Goal: Check status: Check status

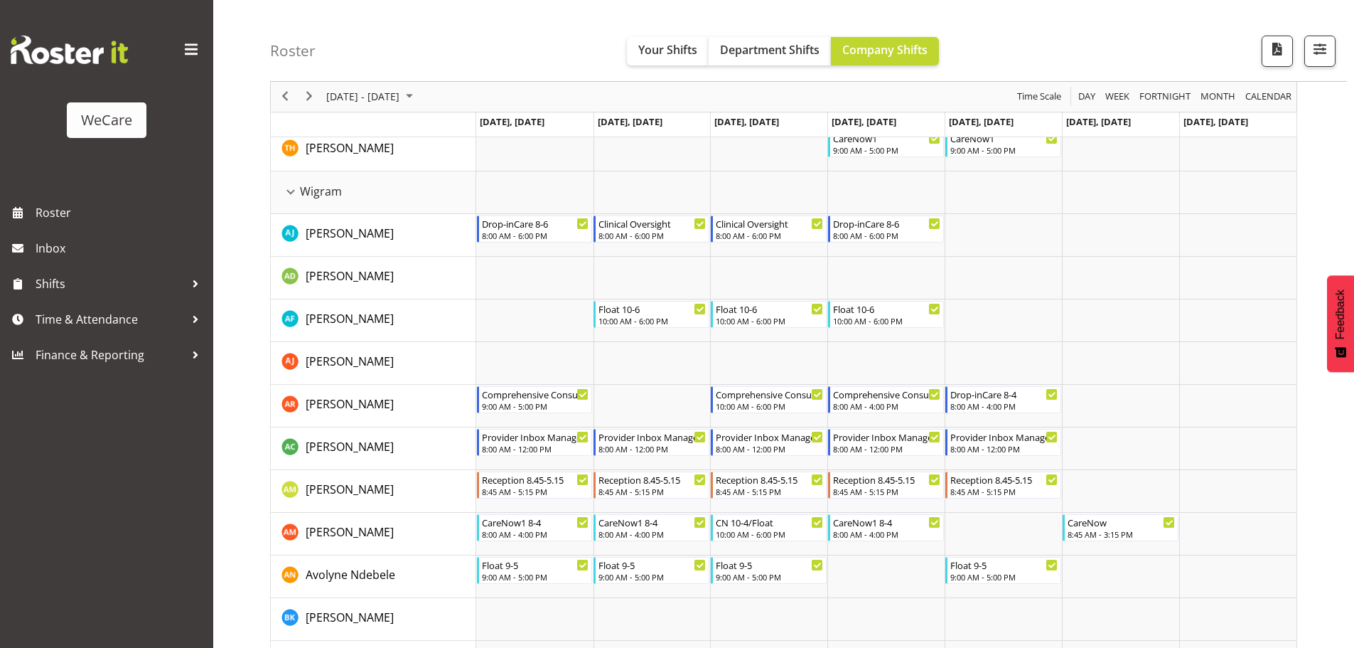
scroll to position [3880, 0]
click at [286, 97] on span "Previous" at bounding box center [284, 97] width 17 height 18
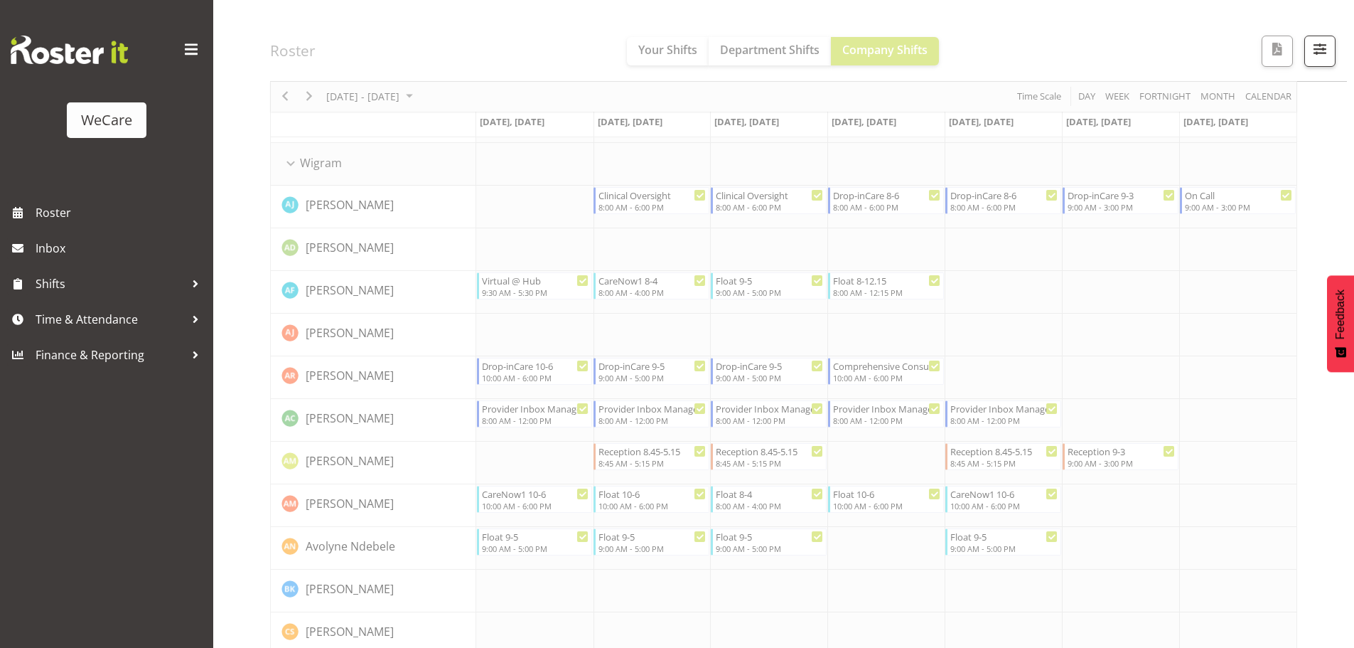
scroll to position [3908, 0]
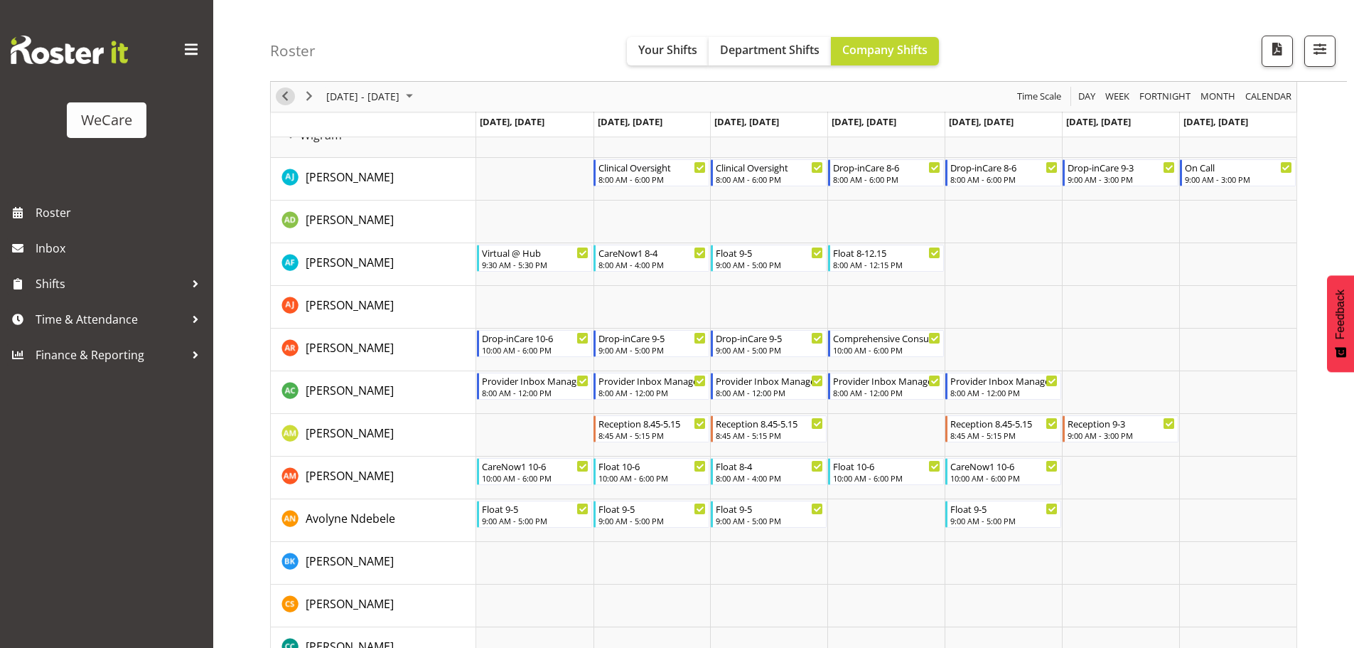
drag, startPoint x: 284, startPoint y: 94, endPoint x: 361, endPoint y: 113, distance: 79.1
click at [284, 94] on span "Previous" at bounding box center [284, 97] width 17 height 18
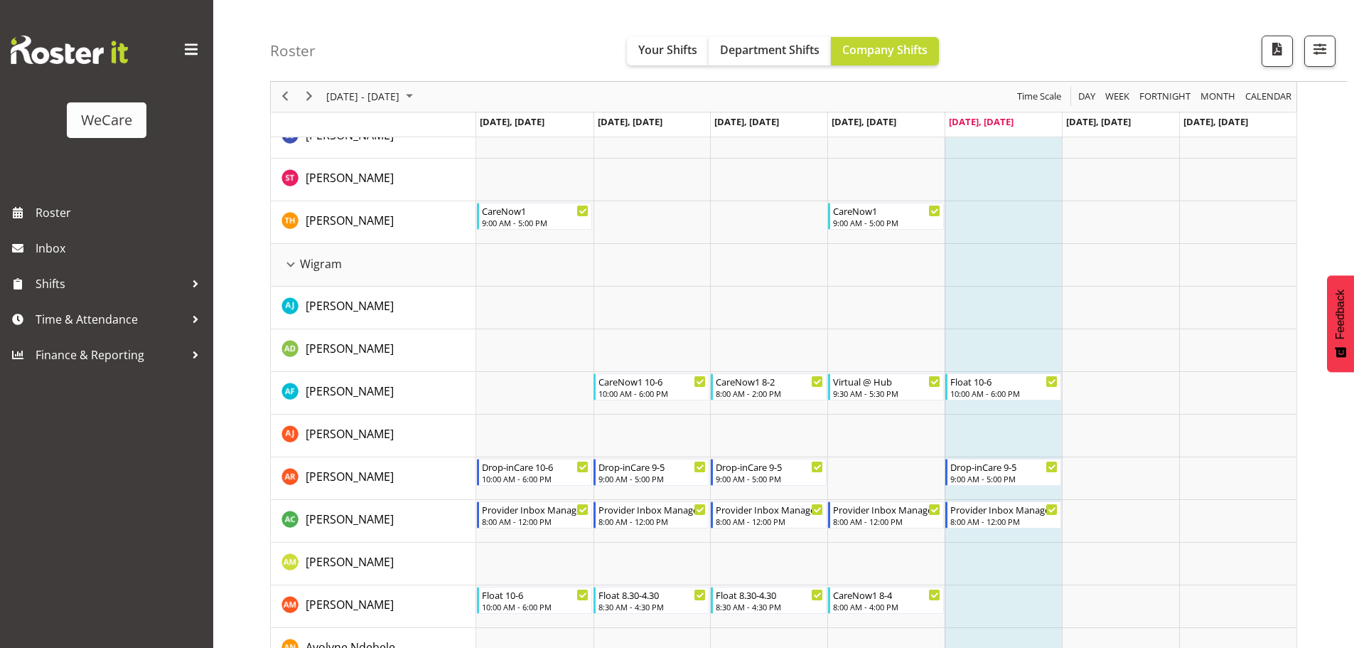
scroll to position [3798, 0]
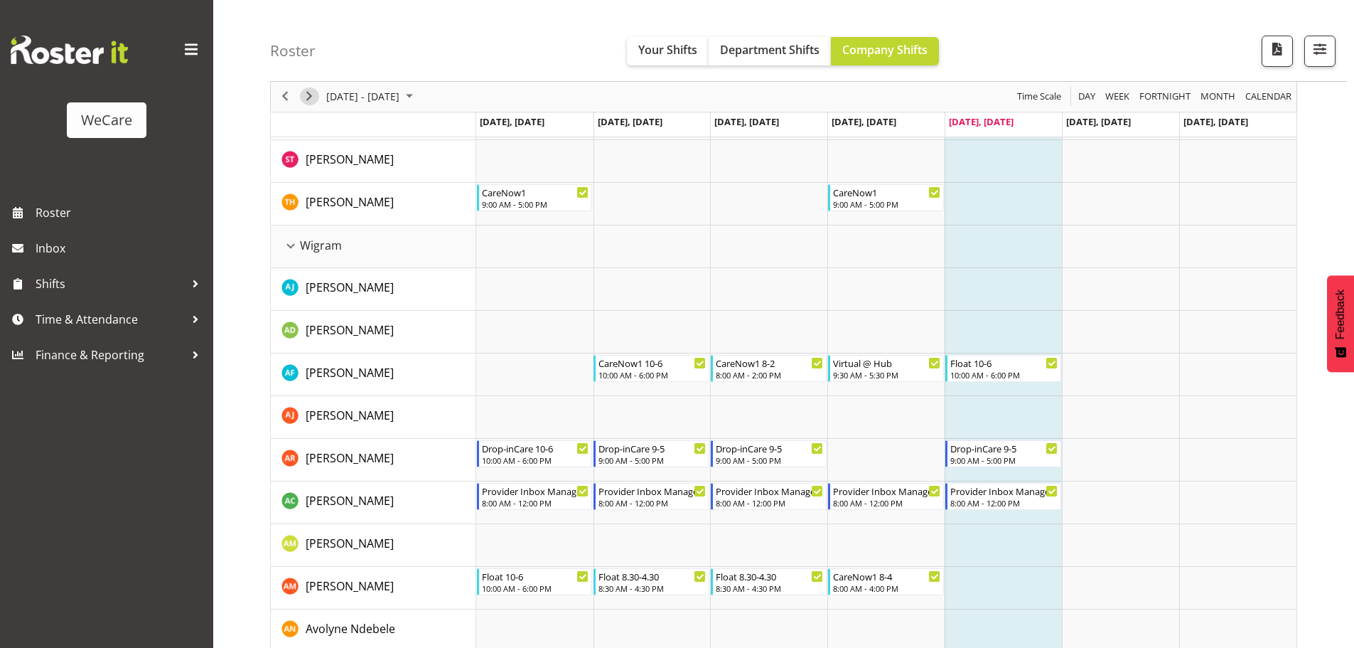
click at [308, 97] on span "Next" at bounding box center [309, 97] width 17 height 18
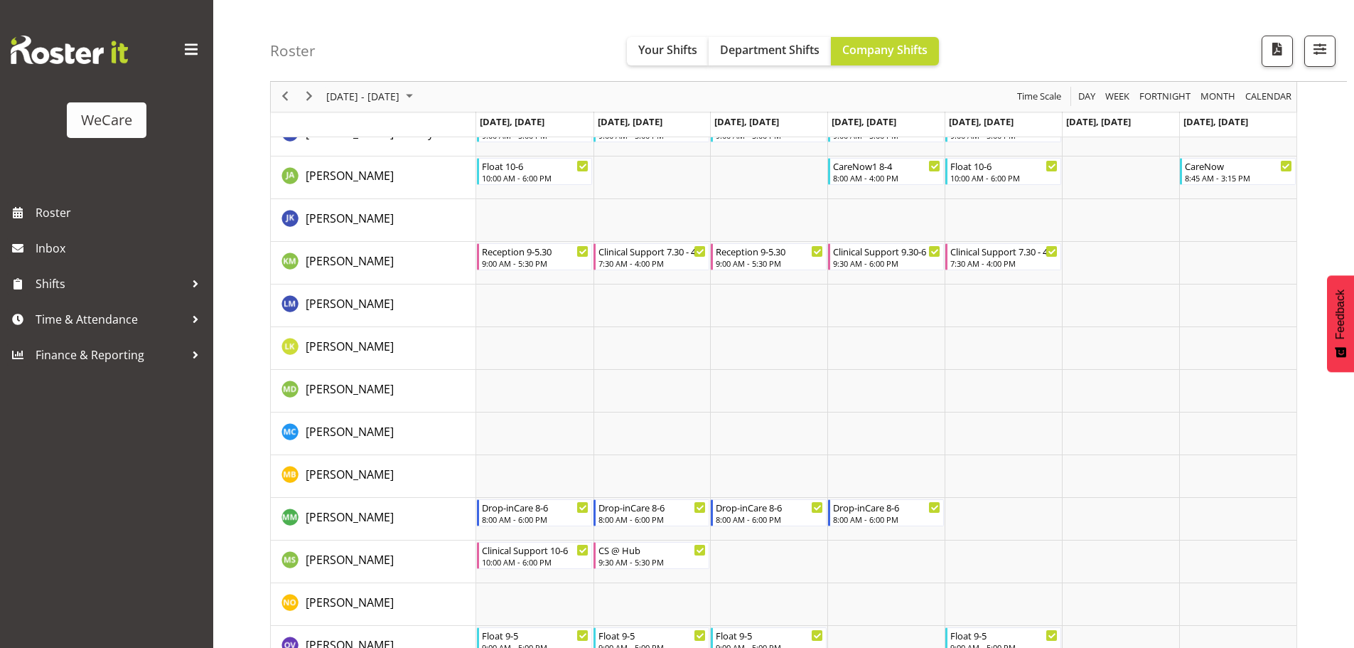
scroll to position [4793, 0]
click at [288, 97] on span "Previous" at bounding box center [284, 97] width 17 height 18
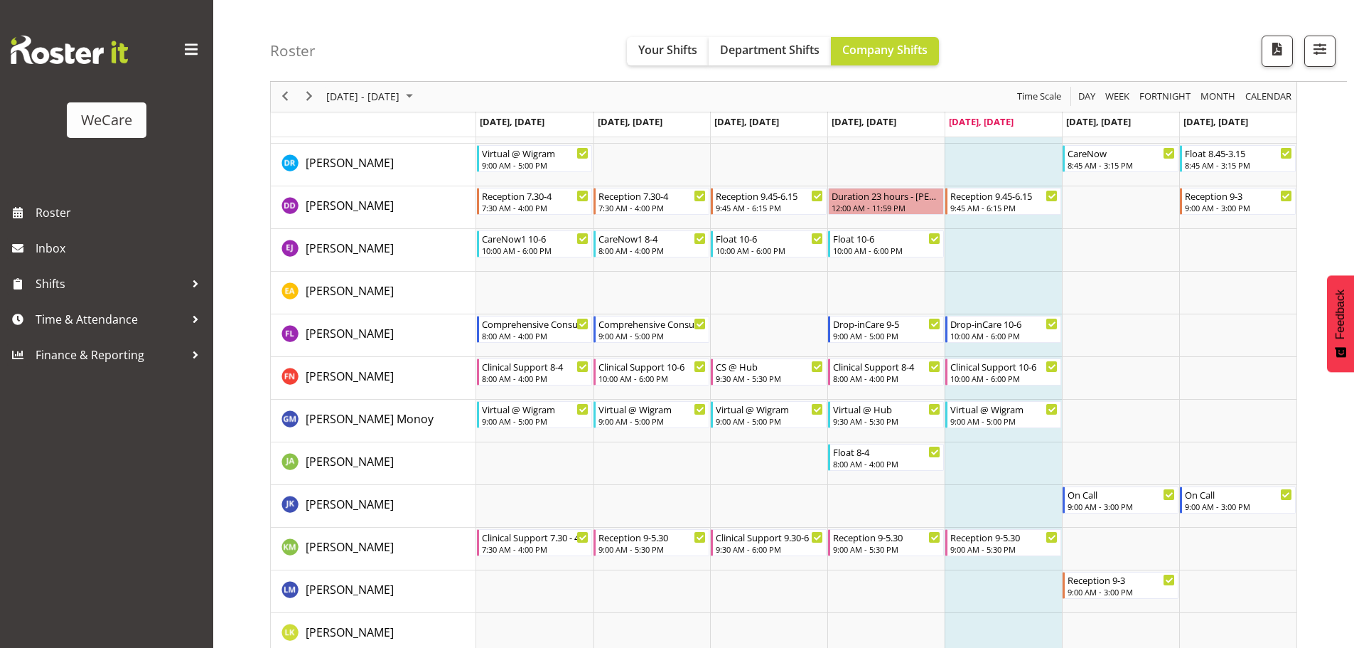
scroll to position [4437, 0]
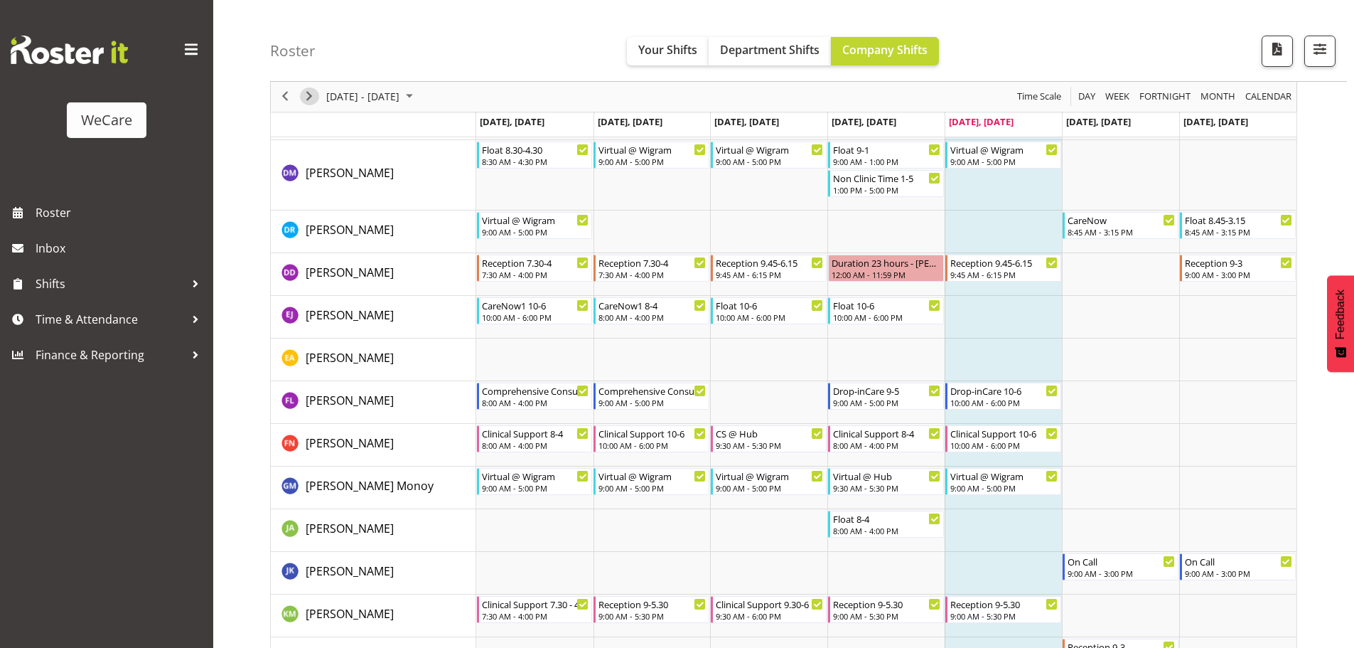
click at [307, 101] on span "Next" at bounding box center [309, 97] width 17 height 18
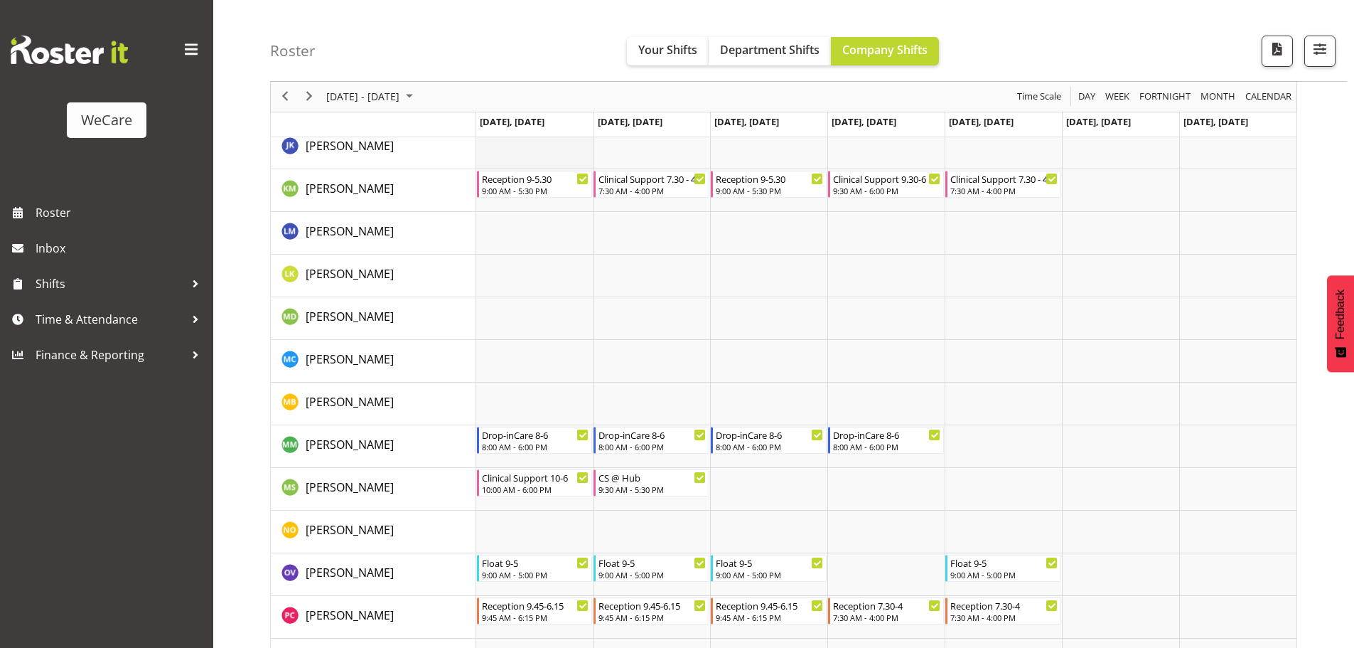
scroll to position [4864, 0]
